Goal: Register for event/course

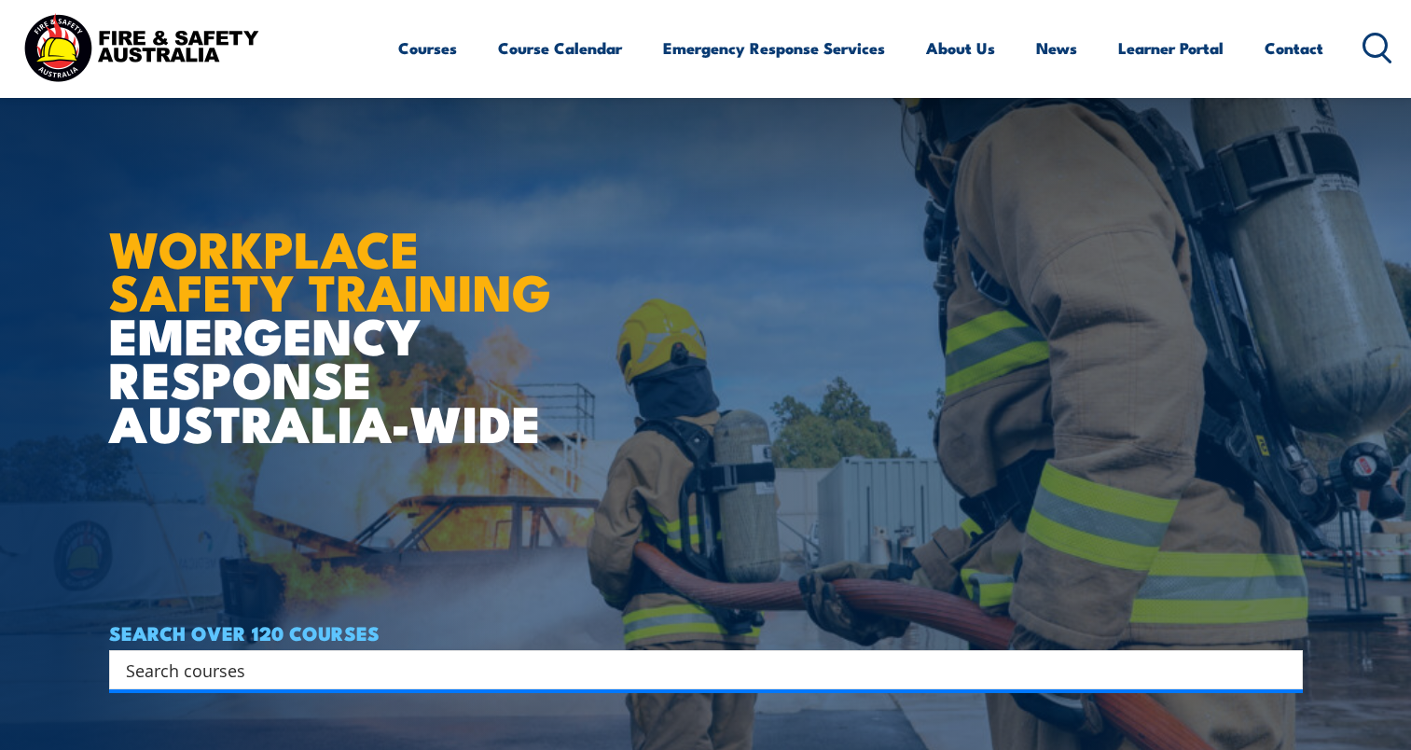
click at [197, 655] on input "Search input" at bounding box center [694, 669] width 1136 height 28
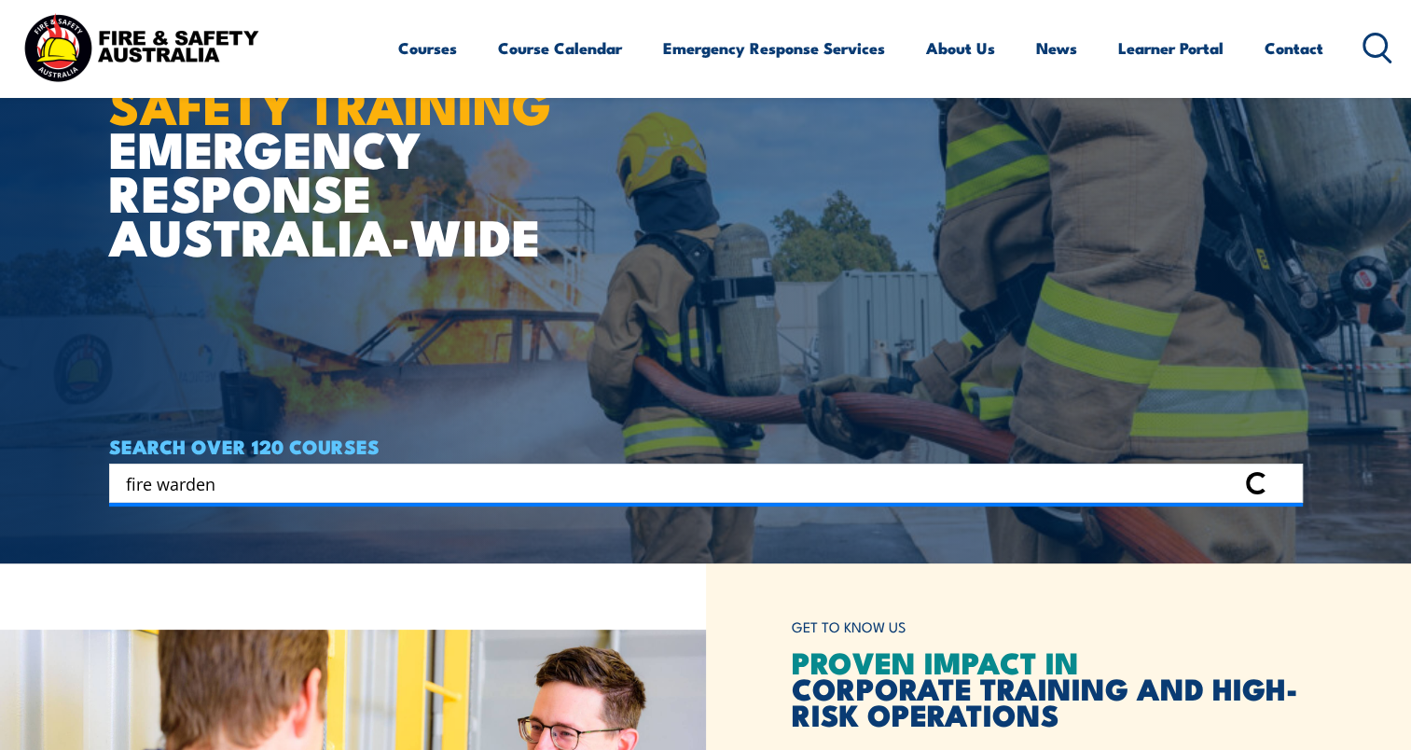
type input "fire warden"
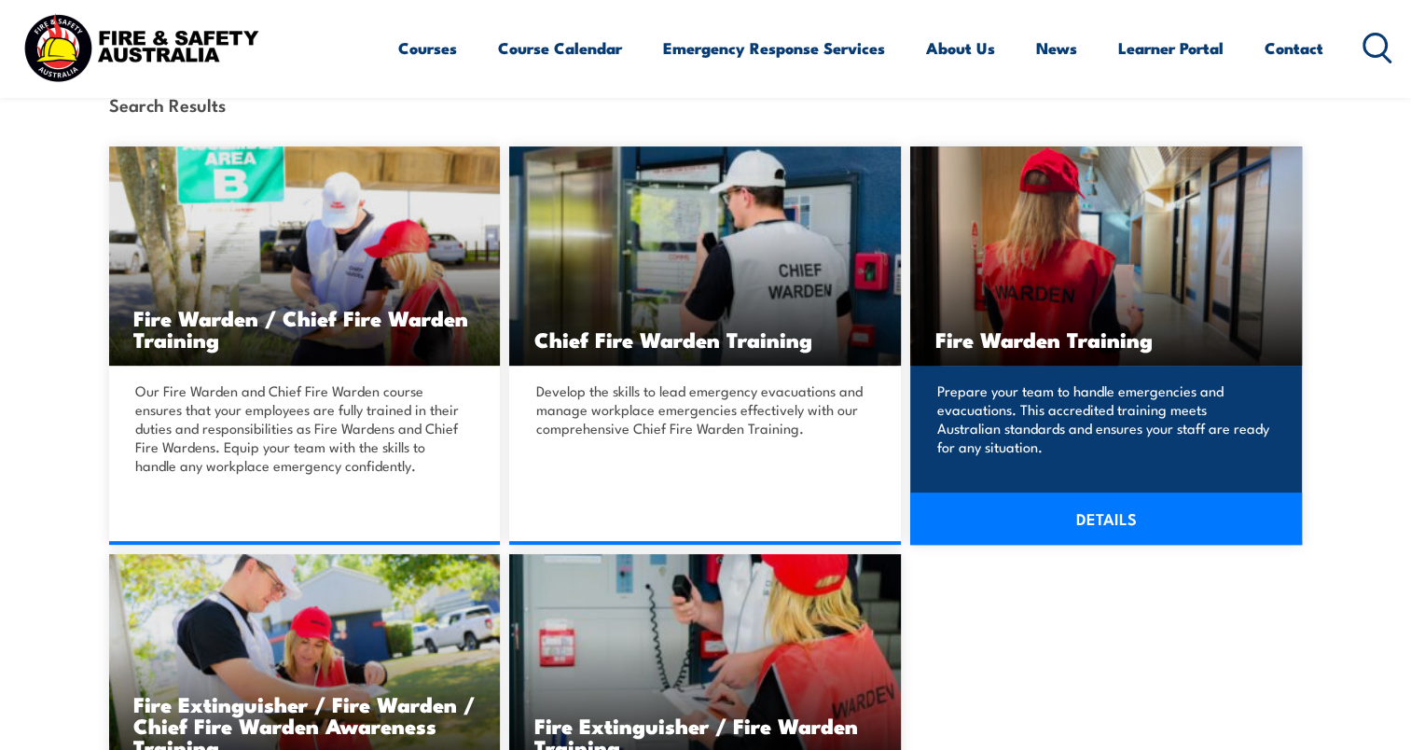
scroll to position [559, 0]
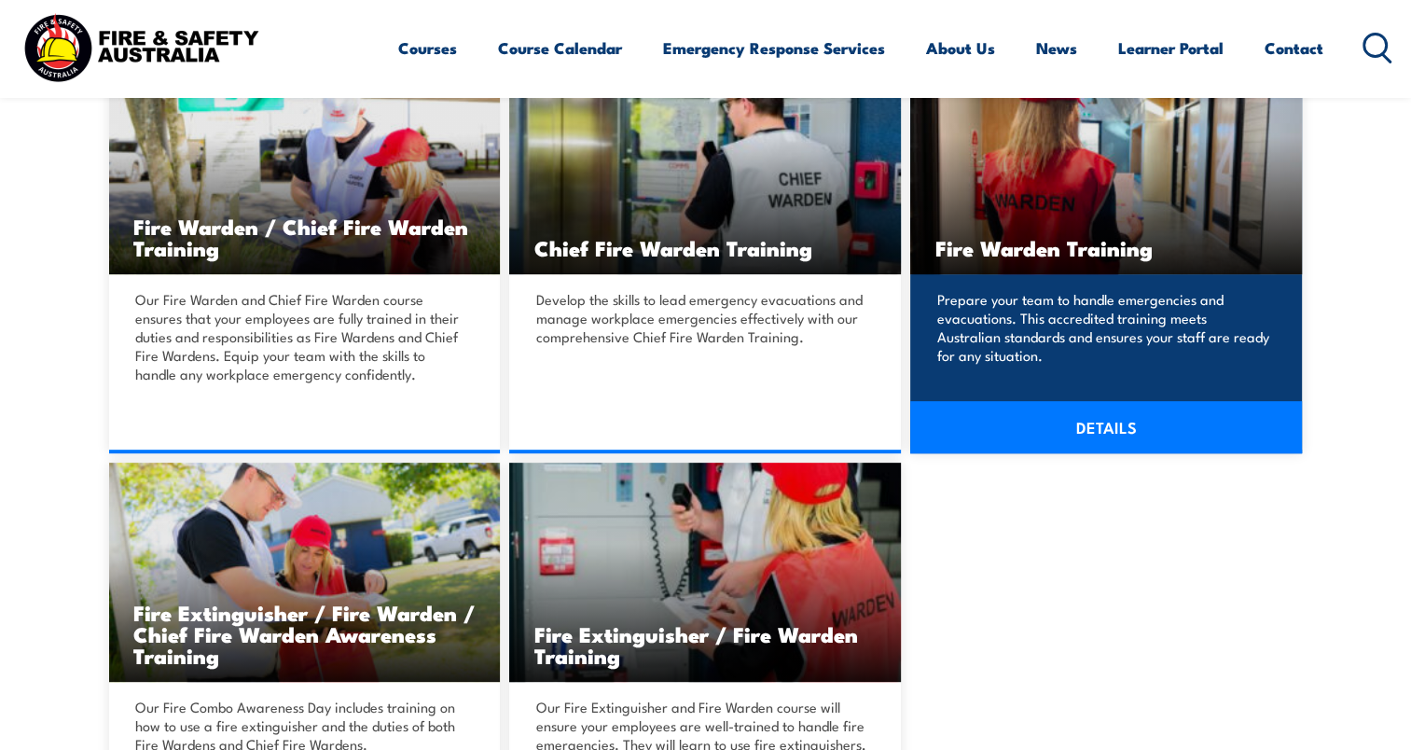
click at [1220, 369] on div "Prepare your team to handle emergencies and evacuations. This accredited traini…" at bounding box center [1106, 354] width 392 height 160
click at [1097, 160] on img at bounding box center [1106, 164] width 392 height 219
click at [1138, 439] on link "DETAILS" at bounding box center [1106, 427] width 392 height 52
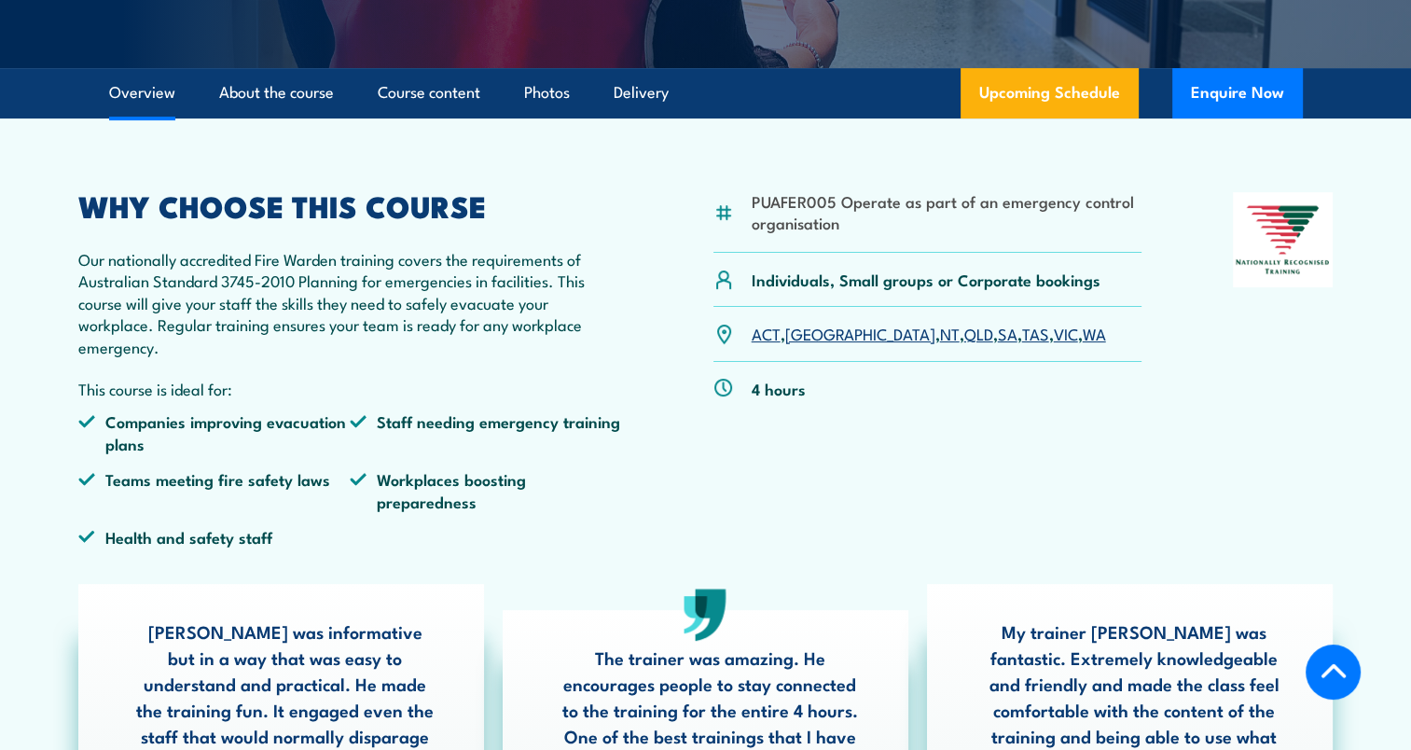
click at [998, 336] on link "SA" at bounding box center [1008, 333] width 20 height 22
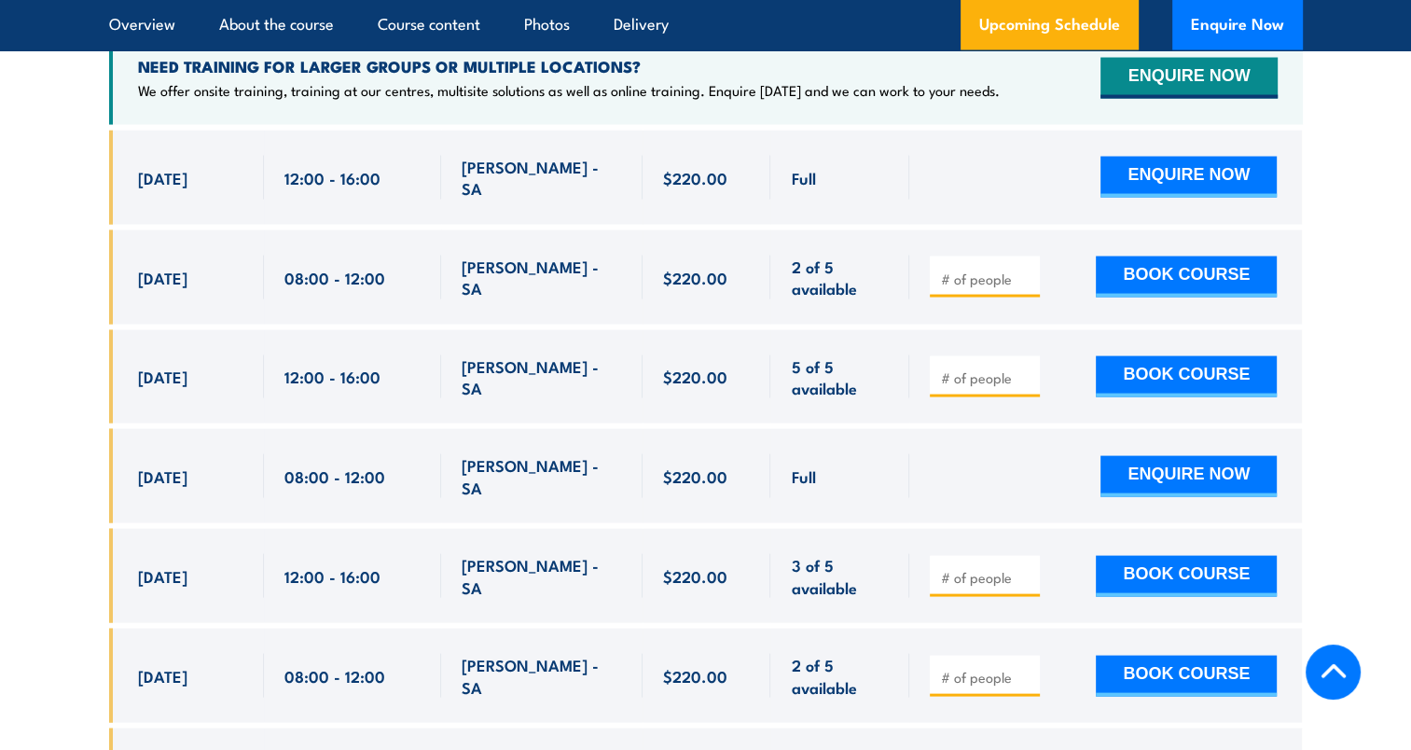
scroll to position [3654, 0]
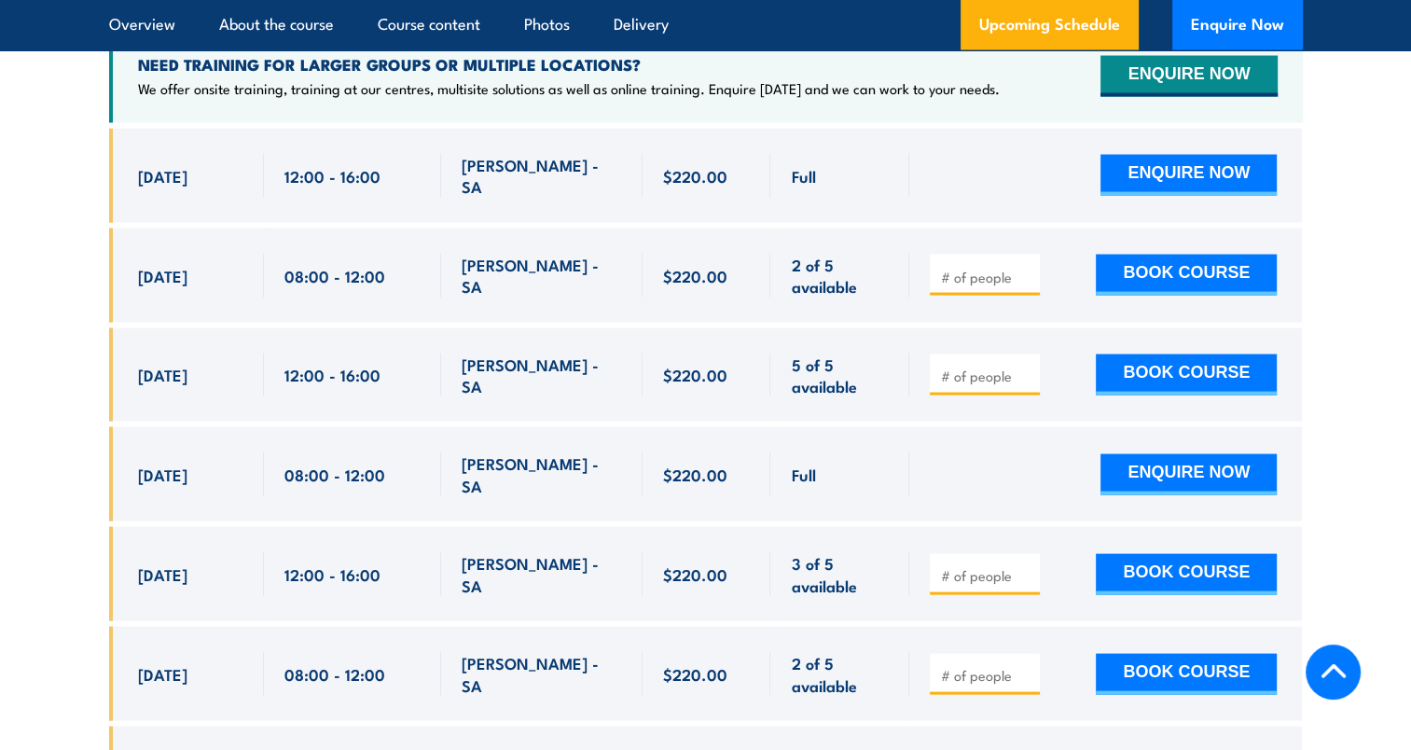
click at [917, 427] on div at bounding box center [1105, 474] width 393 height 94
